Goal: Check status: Check status

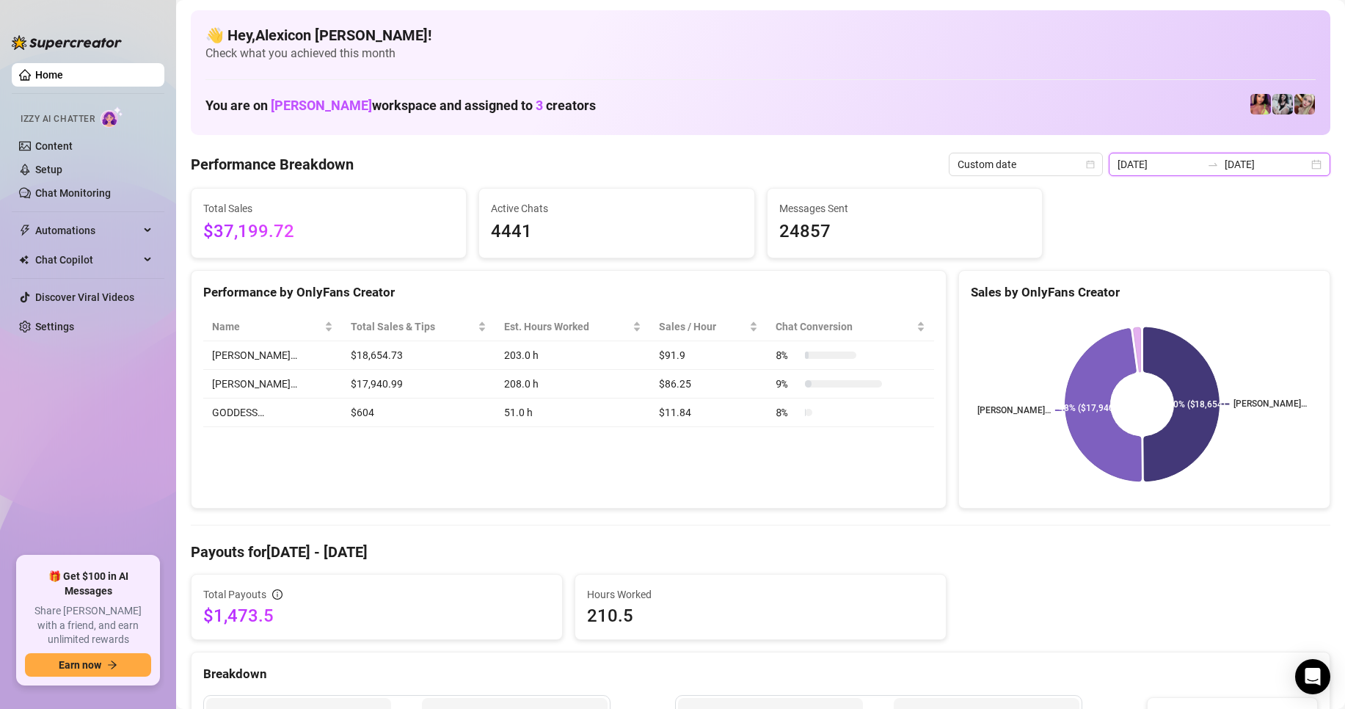
click at [1241, 160] on input "[DATE]" at bounding box center [1266, 164] width 84 height 16
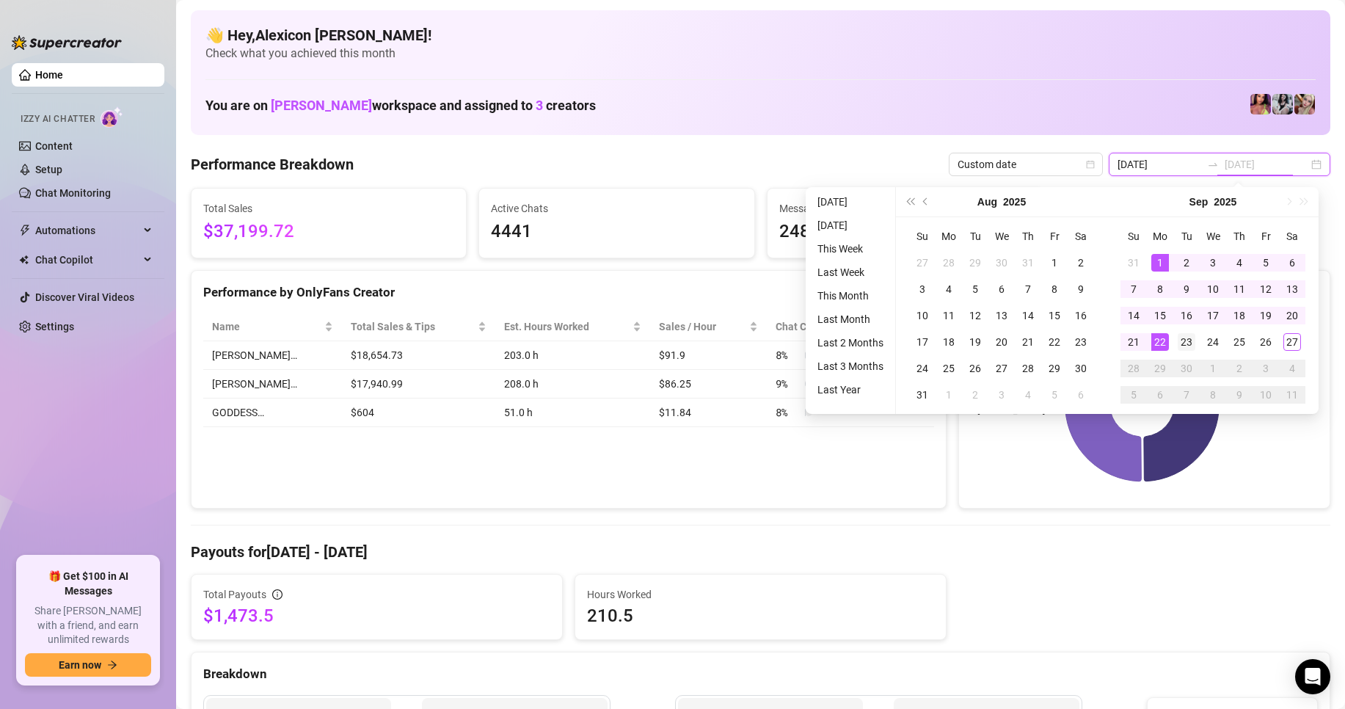
type input "[DATE]"
click at [1182, 336] on div "23" at bounding box center [1186, 342] width 18 height 18
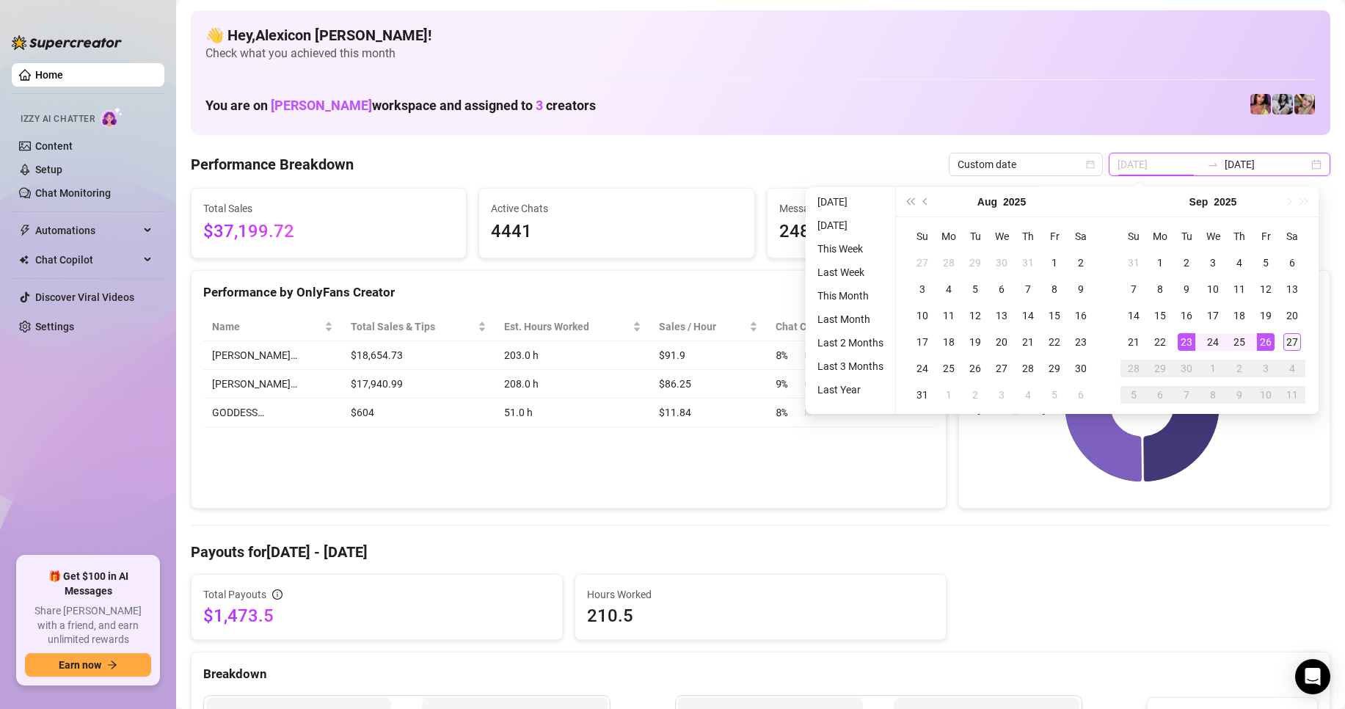
type input "[DATE]"
click at [1287, 339] on div "27" at bounding box center [1292, 342] width 18 height 18
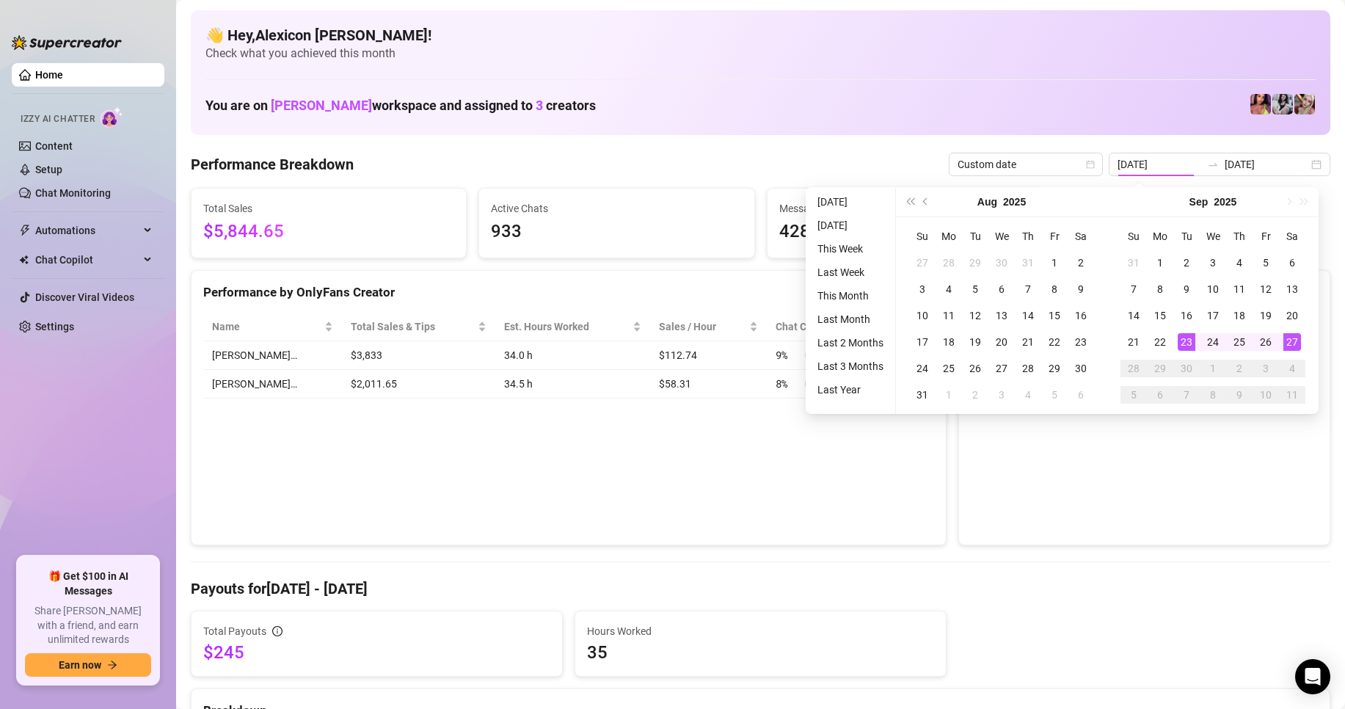
type input "[DATE]"
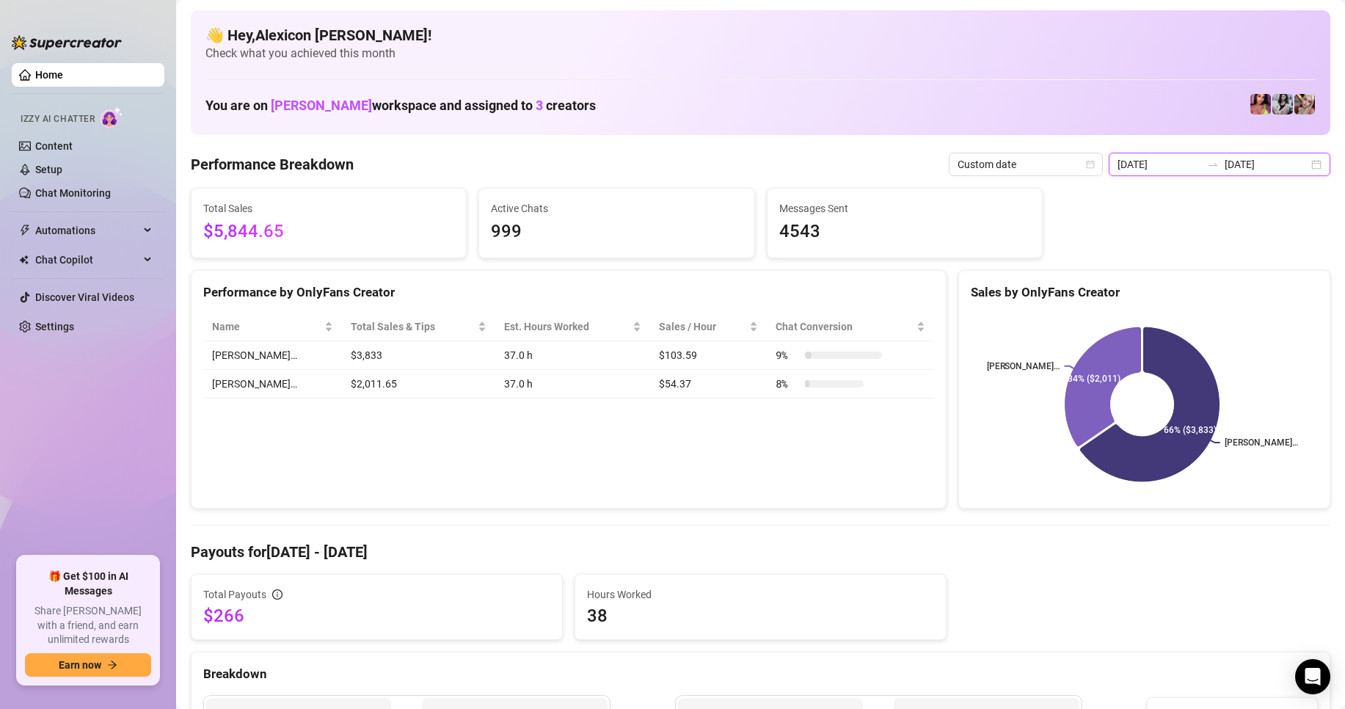
click at [1174, 157] on input "[DATE]" at bounding box center [1159, 164] width 84 height 16
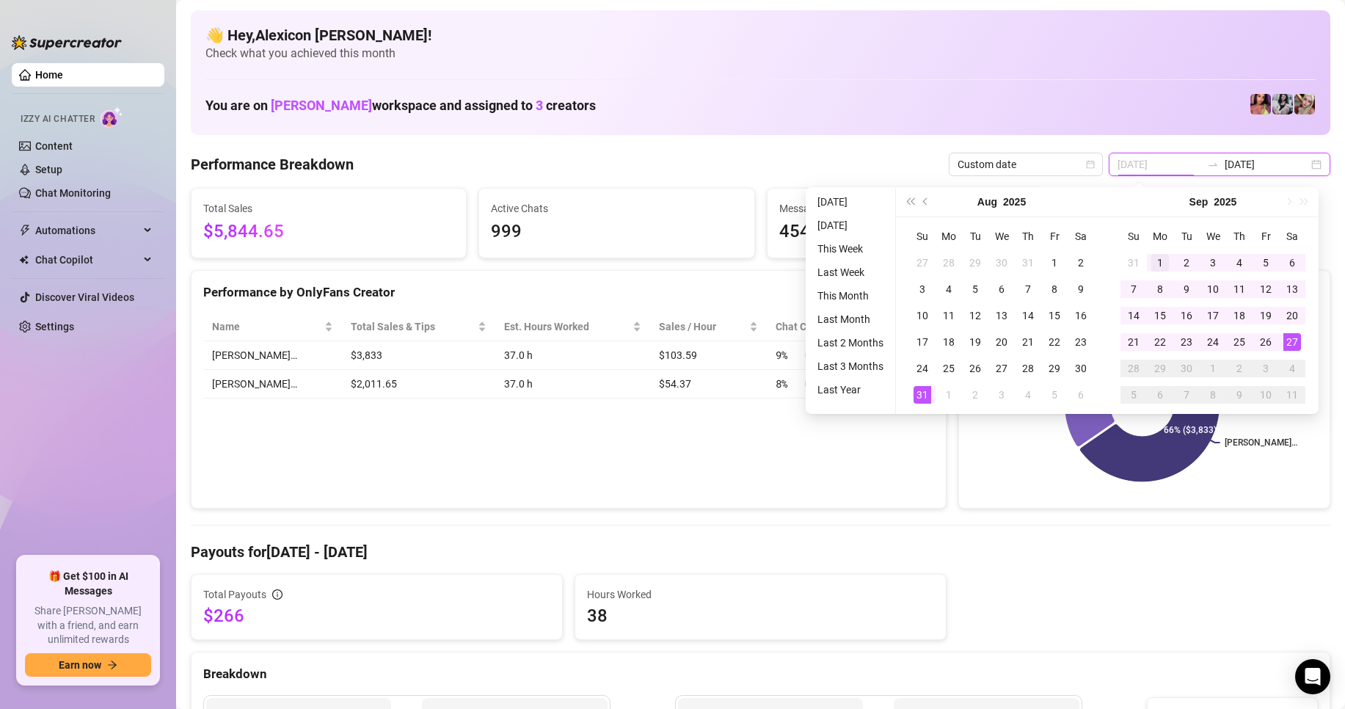
type input "[DATE]"
click at [1160, 260] on div "1" at bounding box center [1160, 263] width 18 height 18
type input "[DATE]"
click at [1115, 560] on h4 "Payouts for [DATE] - [DATE]" at bounding box center [760, 551] width 1139 height 21
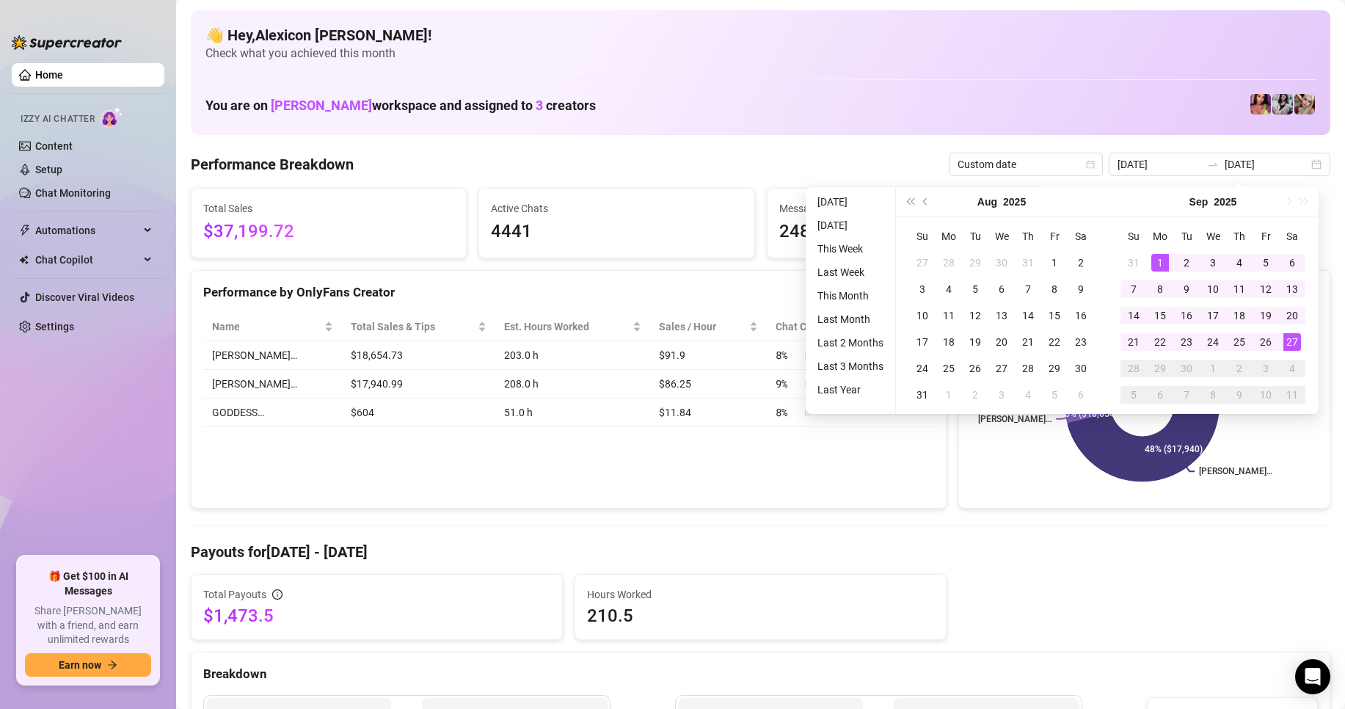
type input "[DATE]"
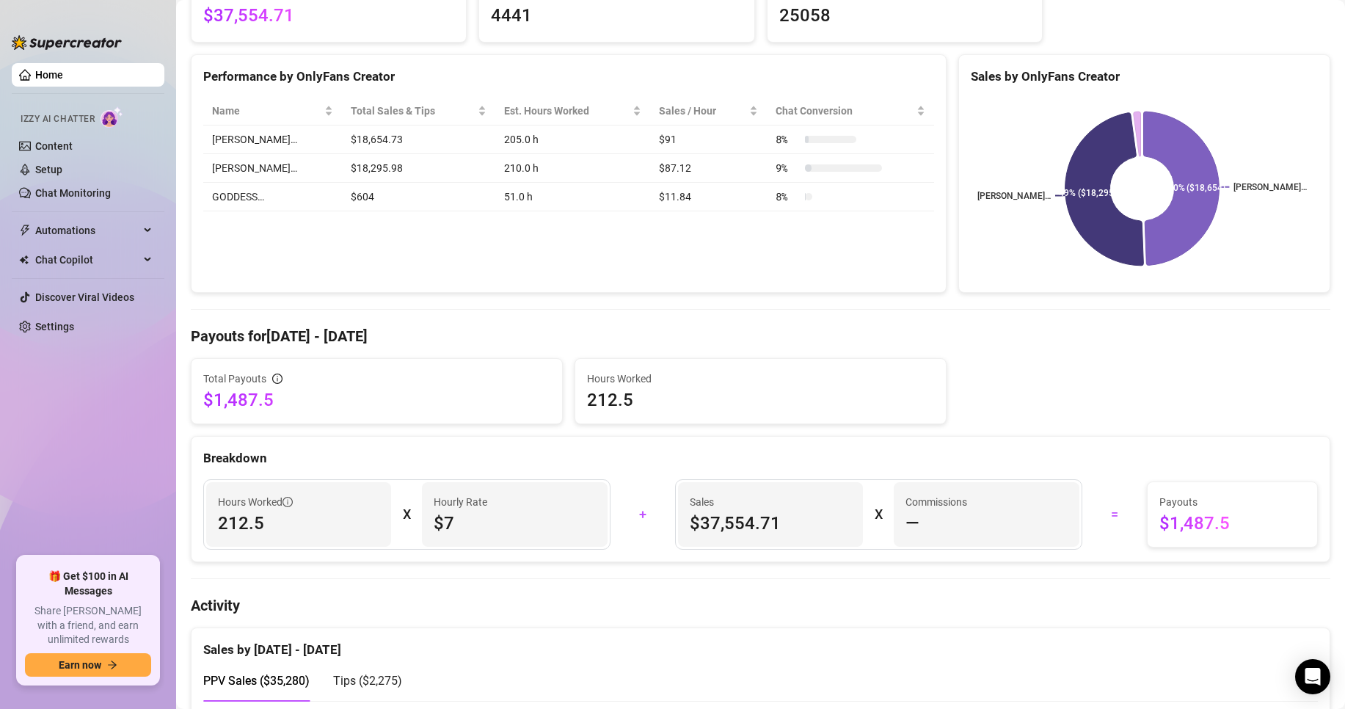
scroll to position [220, 0]
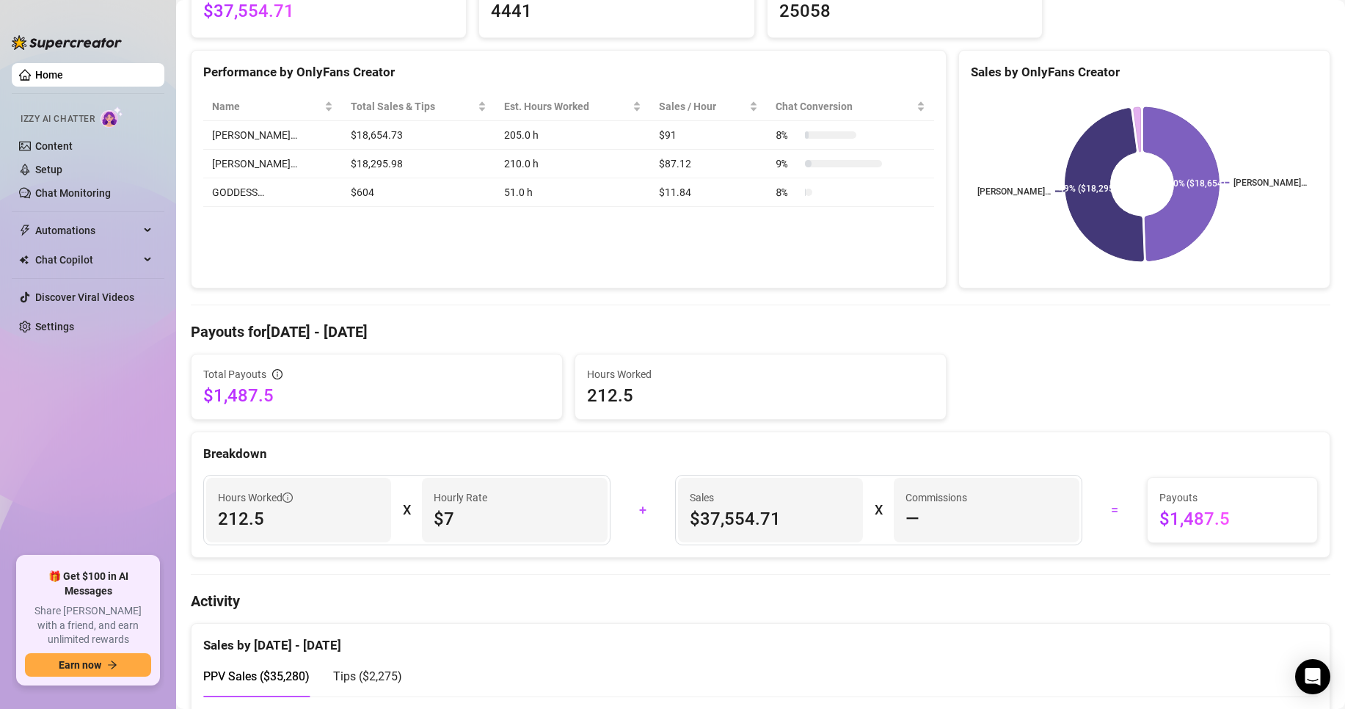
click at [1220, 66] on div "Sales by OnlyFans Creator" at bounding box center [1143, 72] width 347 height 20
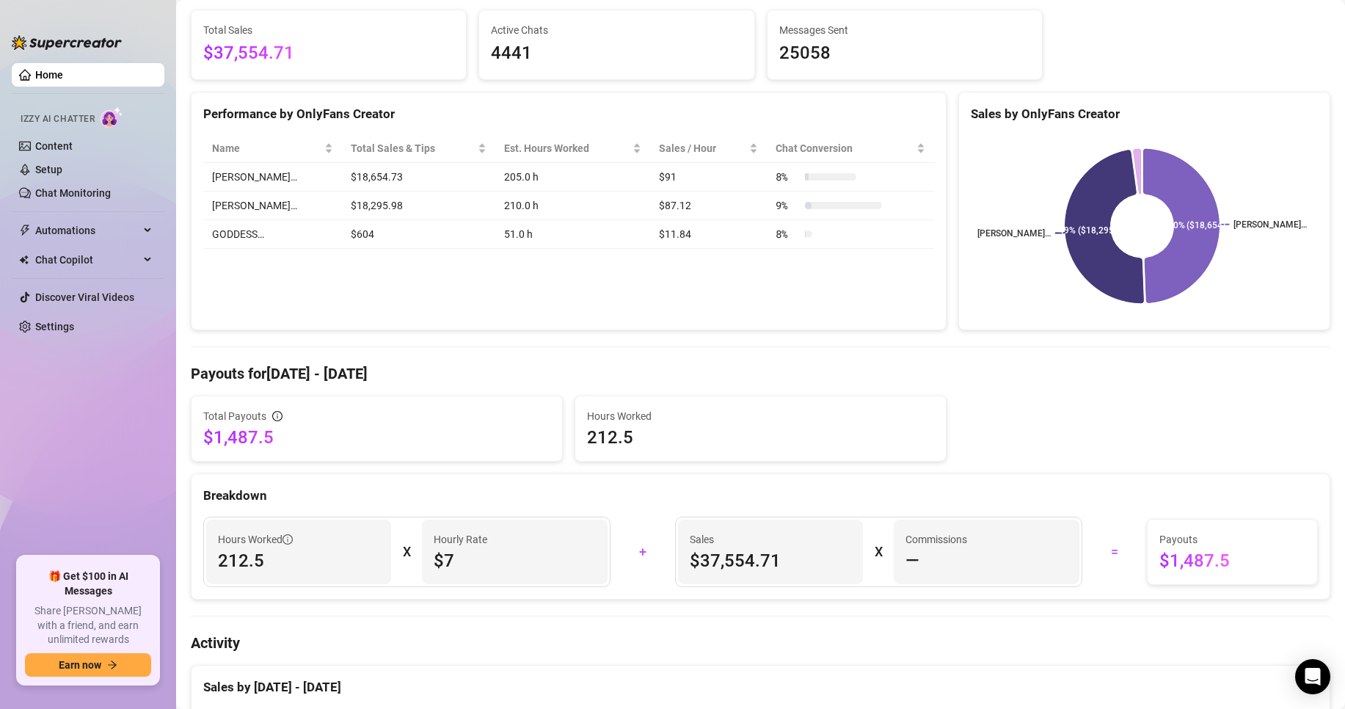
scroll to position [0, 0]
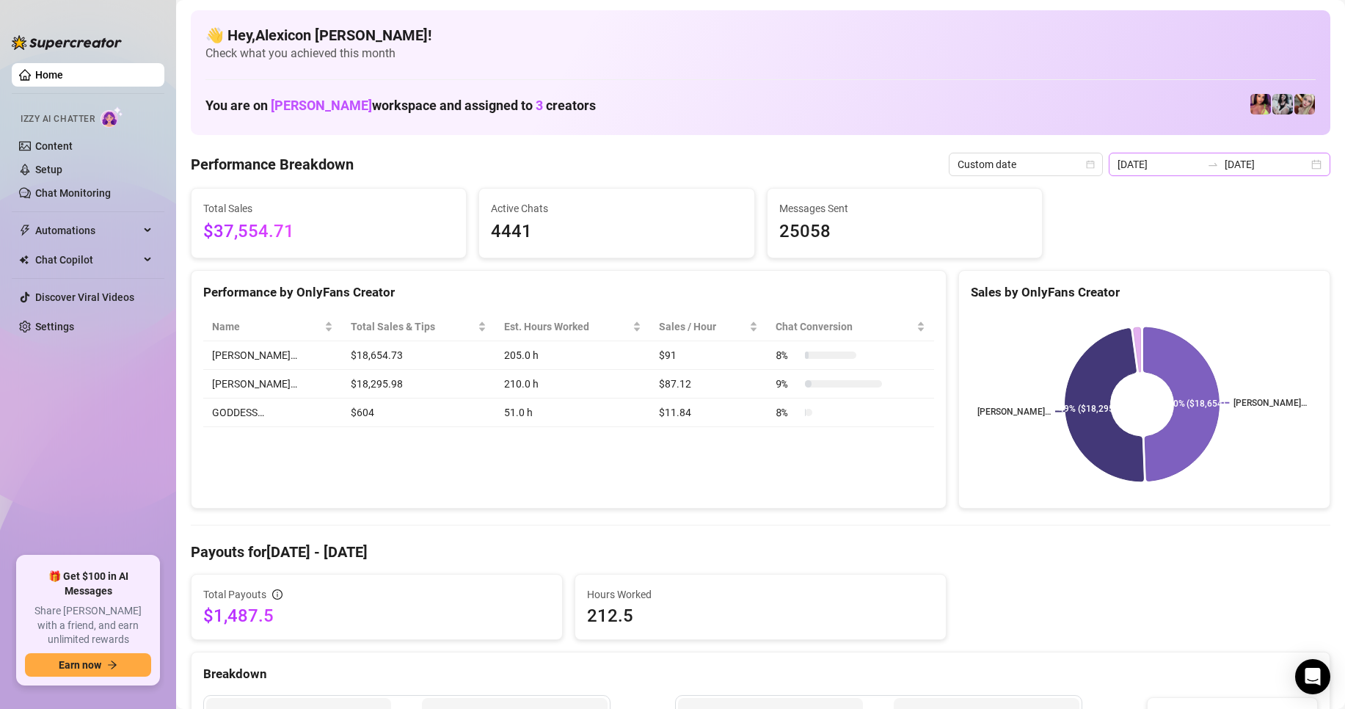
click at [1216, 174] on div "[DATE] [DATE]" at bounding box center [1219, 164] width 222 height 23
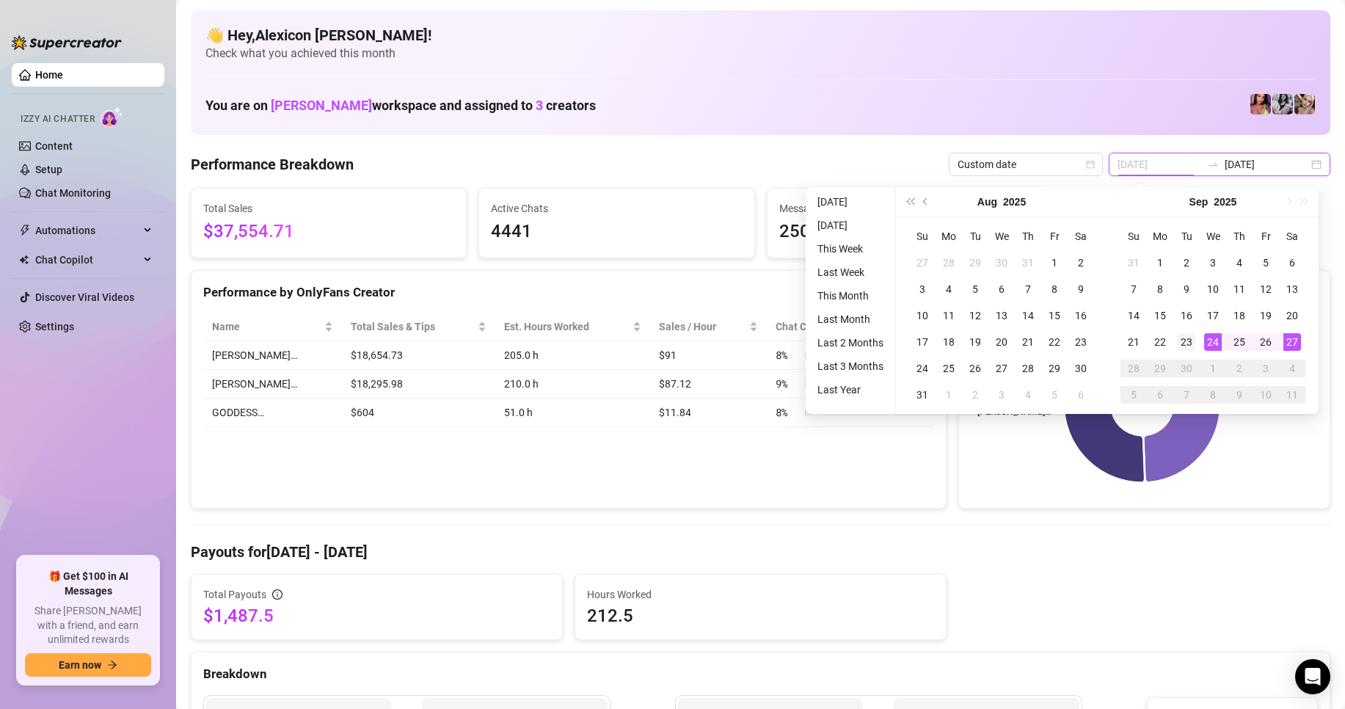
type input "[DATE]"
click at [1190, 339] on div "23" at bounding box center [1186, 342] width 18 height 18
type input "[DATE]"
click at [1298, 342] on div "27" at bounding box center [1292, 342] width 18 height 18
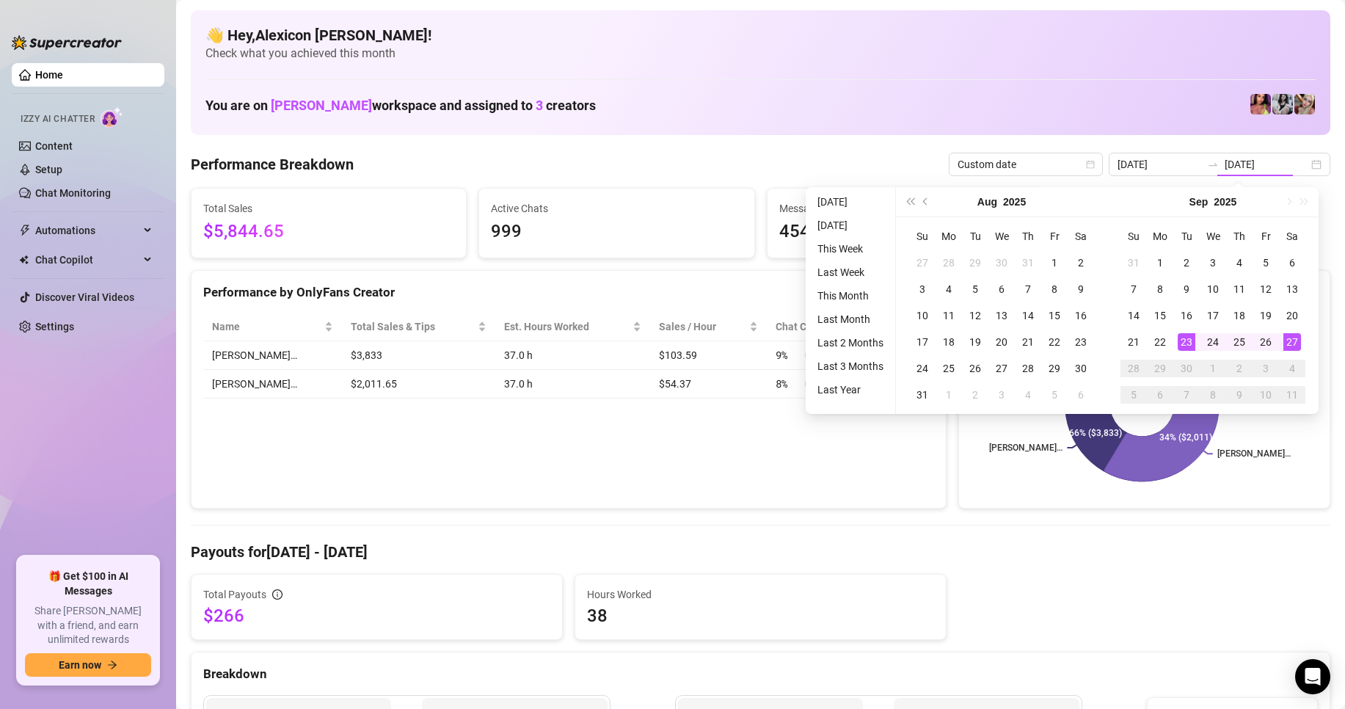
type input "[DATE]"
